Goal: Information Seeking & Learning: Find specific fact

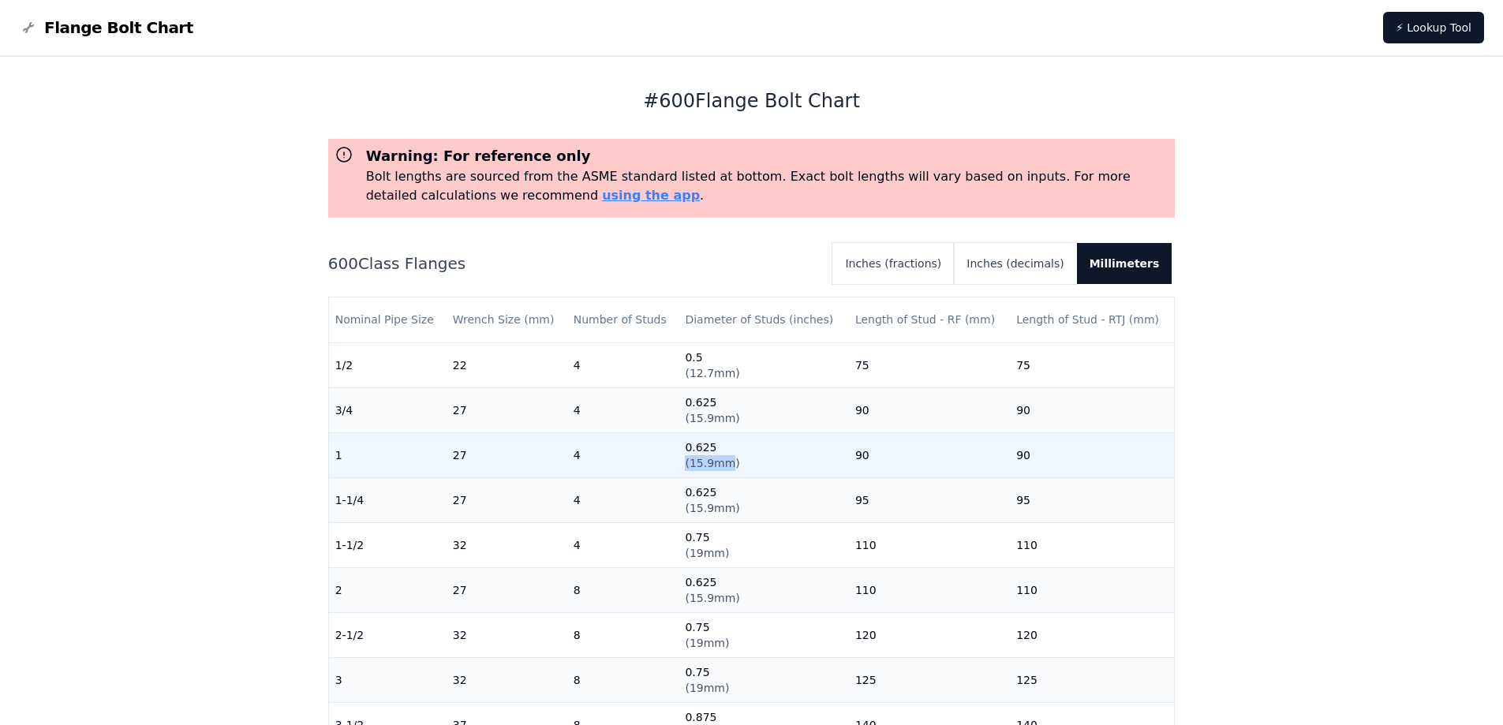
drag, startPoint x: 722, startPoint y: 464, endPoint x: 681, endPoint y: 465, distance: 41.0
click at [681, 465] on td "0.625 ( 15.9mm )" at bounding box center [764, 454] width 170 height 45
click at [702, 459] on span "( 15.9mm )" at bounding box center [712, 463] width 54 height 13
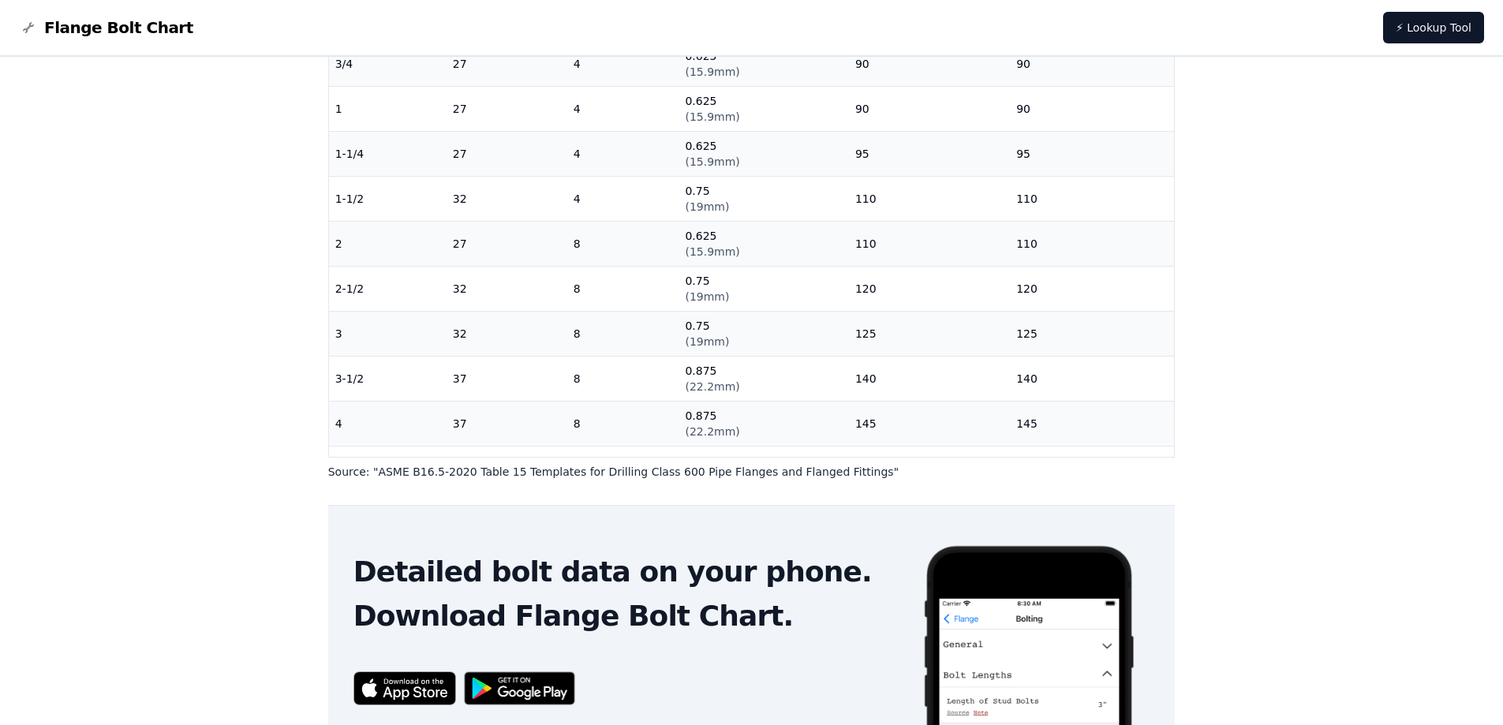
scroll to position [369, 0]
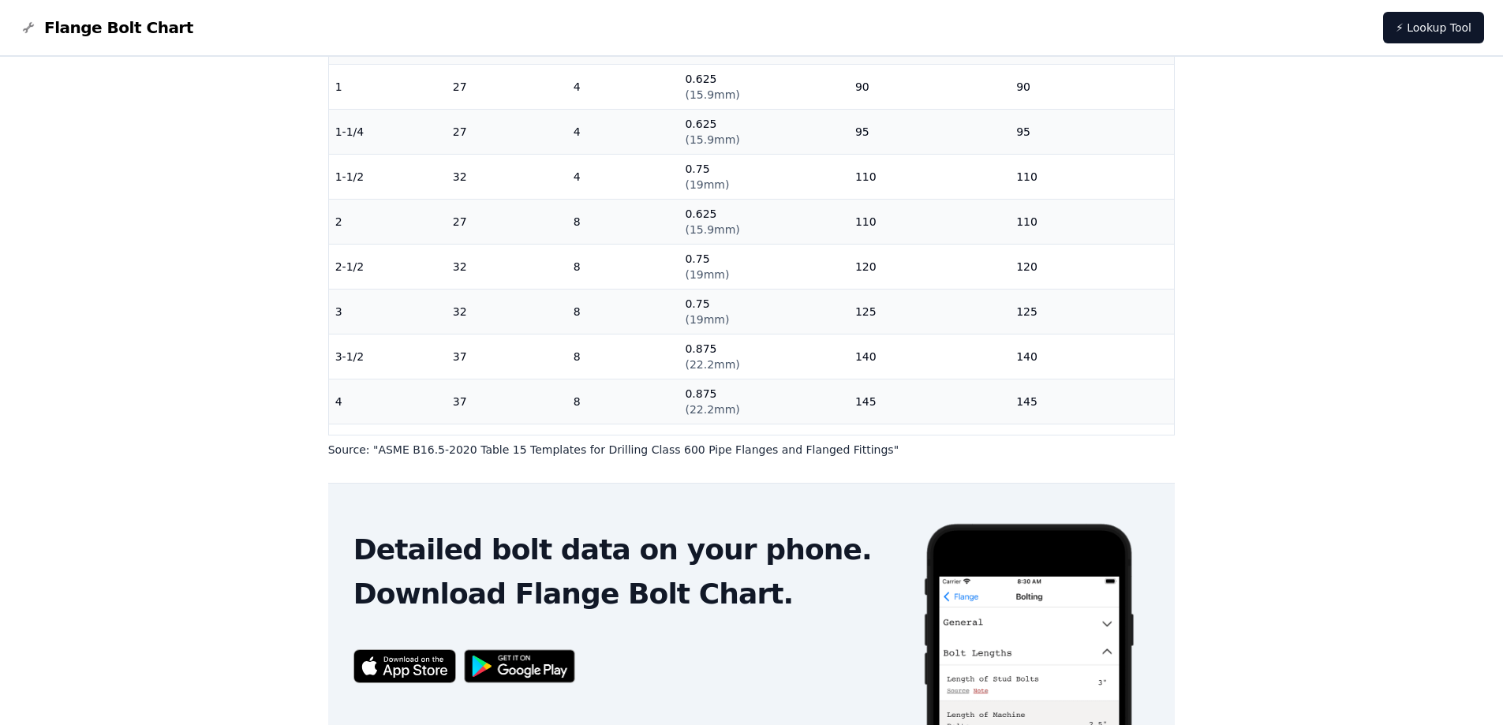
click at [575, 451] on p "Source: " ASME B16.5-2020 Table 15 Templates for Drilling Class 600 Pipe Flange…" at bounding box center [752, 450] width 848 height 16
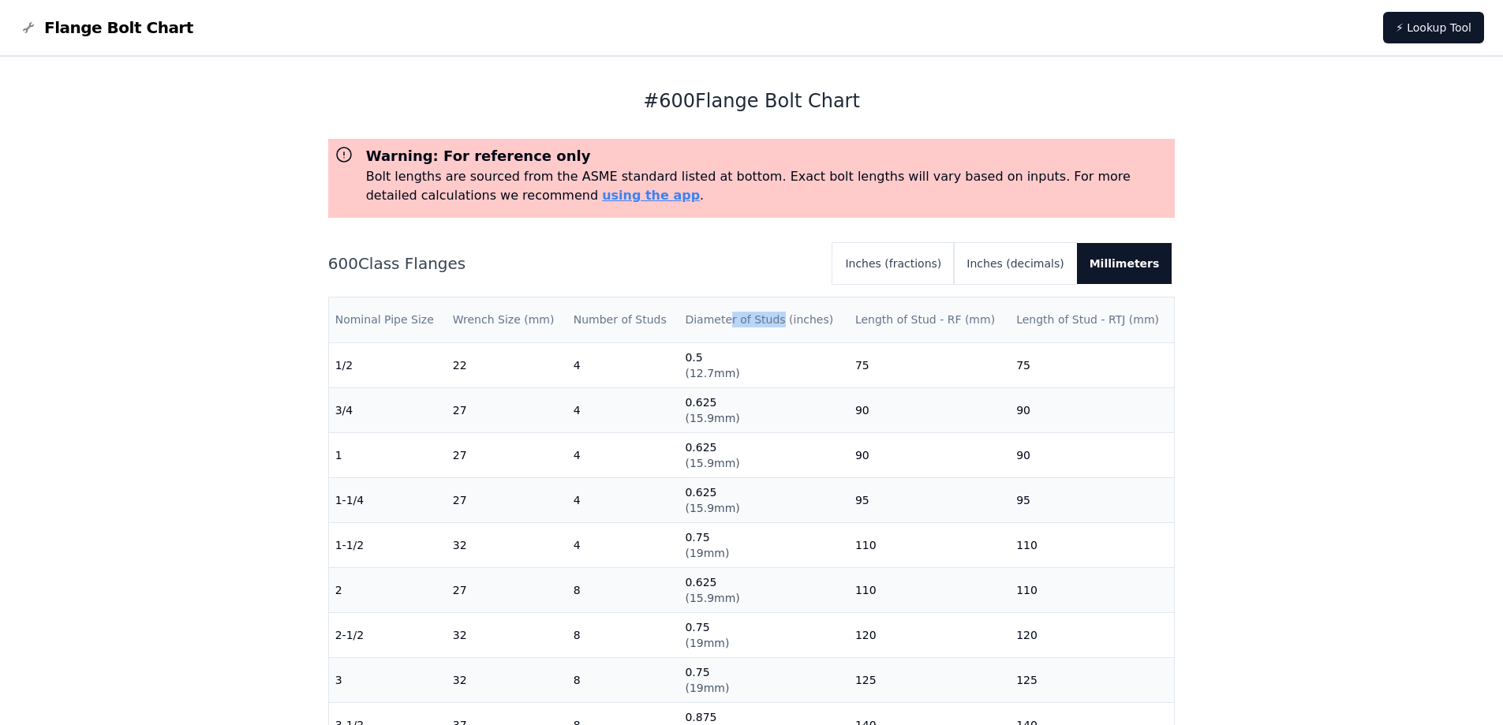
drag, startPoint x: 725, startPoint y: 313, endPoint x: 770, endPoint y: 317, distance: 45.2
click at [770, 317] on th "Diameter of Studs (inches)" at bounding box center [764, 320] width 170 height 45
click at [922, 324] on th "Length of Stud - RF (mm)" at bounding box center [929, 320] width 161 height 45
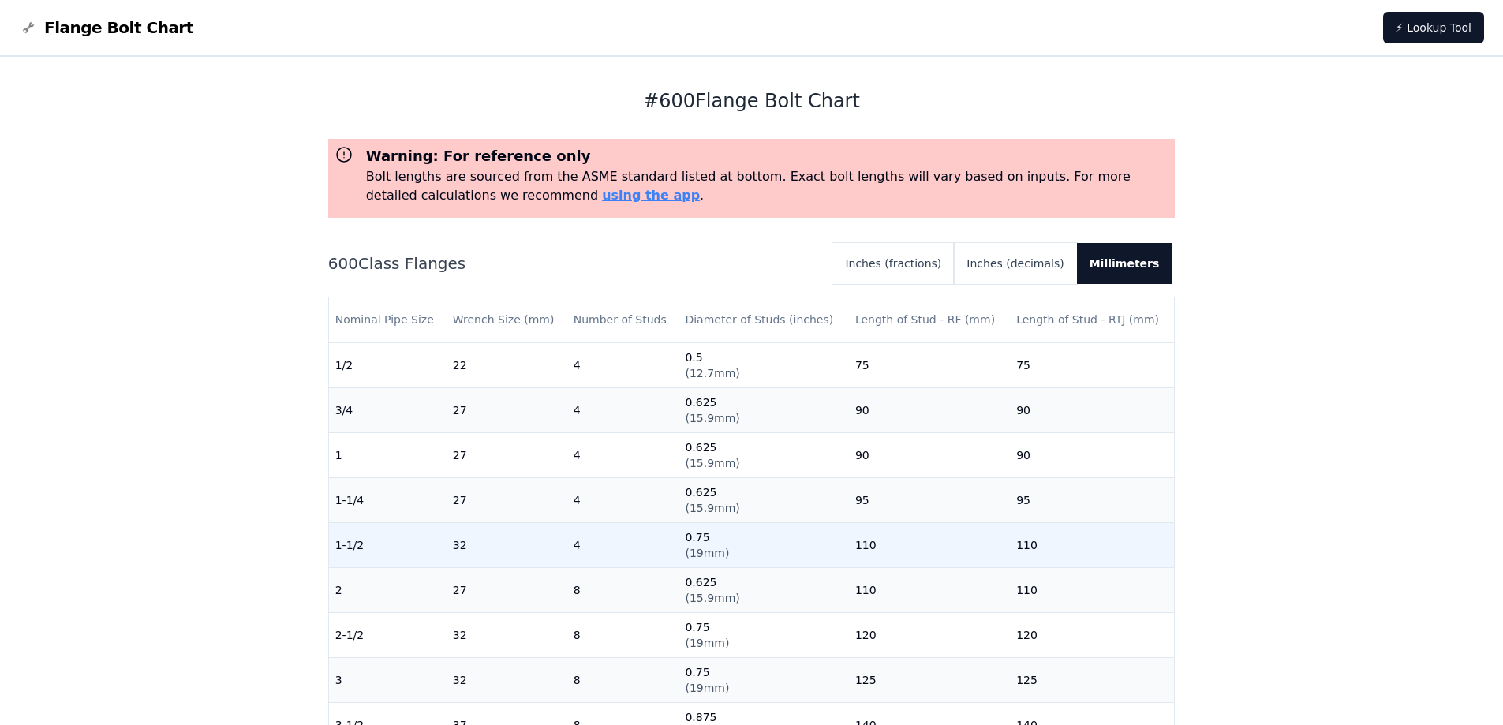
click at [368, 548] on td "1-1/2" at bounding box center [388, 544] width 118 height 45
click at [366, 548] on td "1-1/2" at bounding box center [388, 544] width 118 height 45
click at [705, 552] on span "( 25.4mm )" at bounding box center [712, 553] width 54 height 13
click at [701, 552] on span "( 19mm )" at bounding box center [707, 553] width 44 height 13
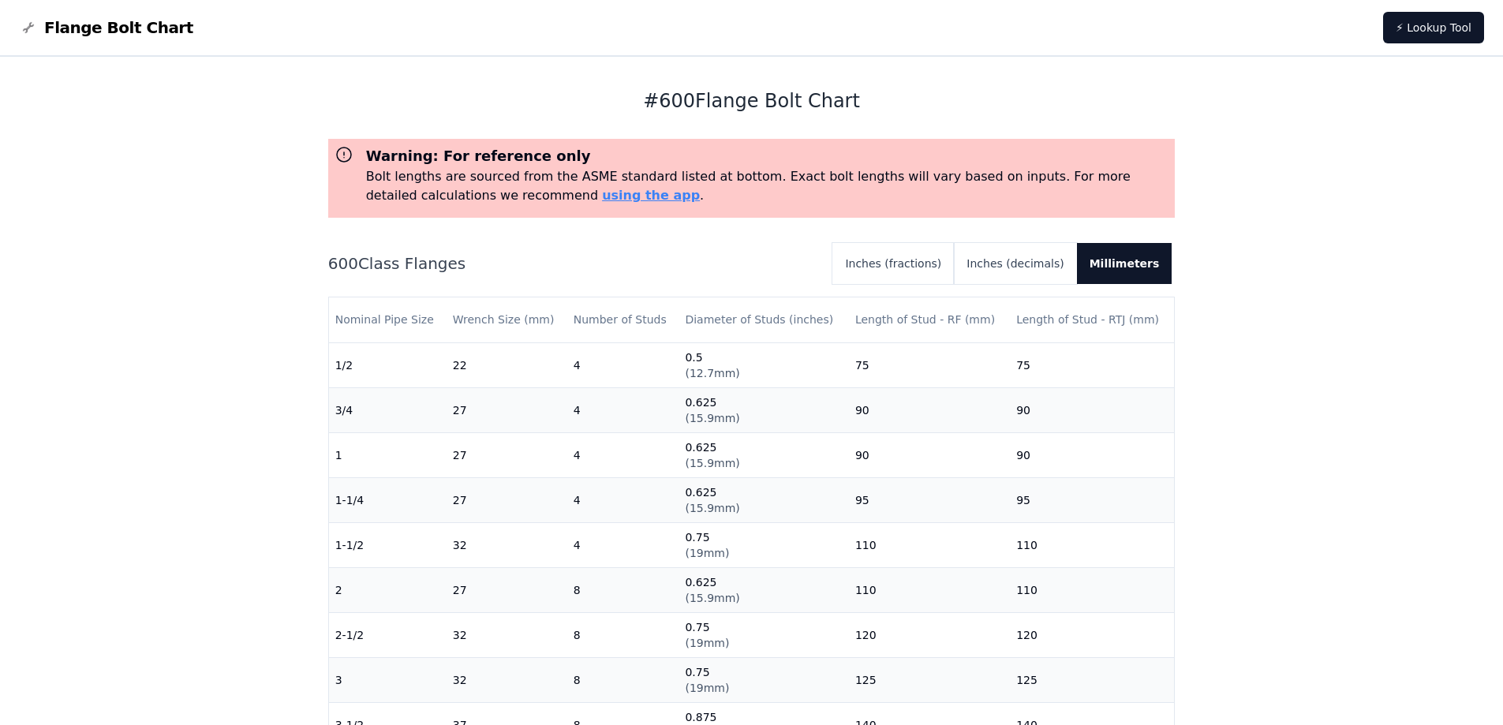
click at [259, 178] on div "# 600 Flange Bolt Chart Warning: For reference only Bolt lengths are sourced fr…" at bounding box center [751, 634] width 1503 height 1155
